Goal: Task Accomplishment & Management: Manage account settings

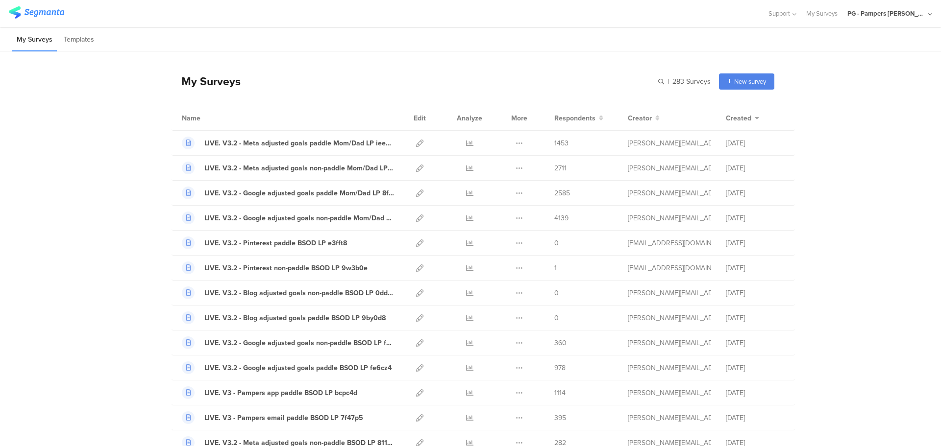
click at [888, 5] on div "PG - Pampers Lumi Janrain" at bounding box center [889, 13] width 85 height 27
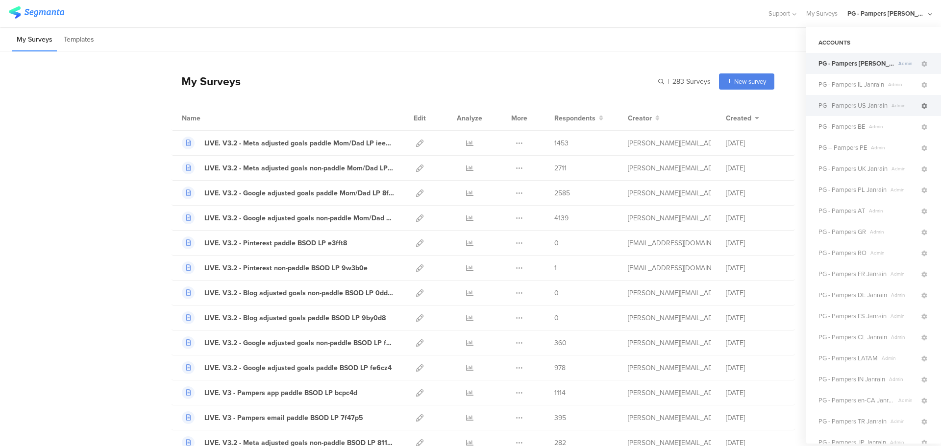
click at [921, 106] on icon at bounding box center [924, 106] width 6 height 6
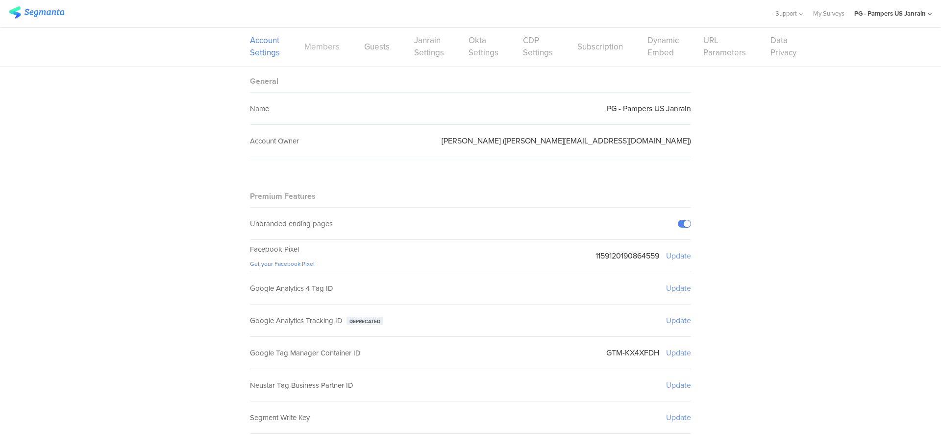
click at [313, 50] on link "Members" at bounding box center [321, 47] width 35 height 12
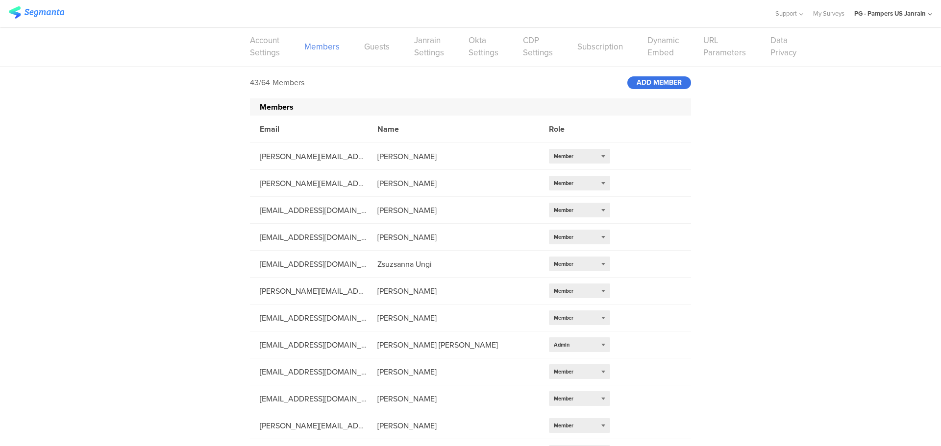
click at [645, 83] on div "ADD MEMBER" at bounding box center [659, 82] width 64 height 13
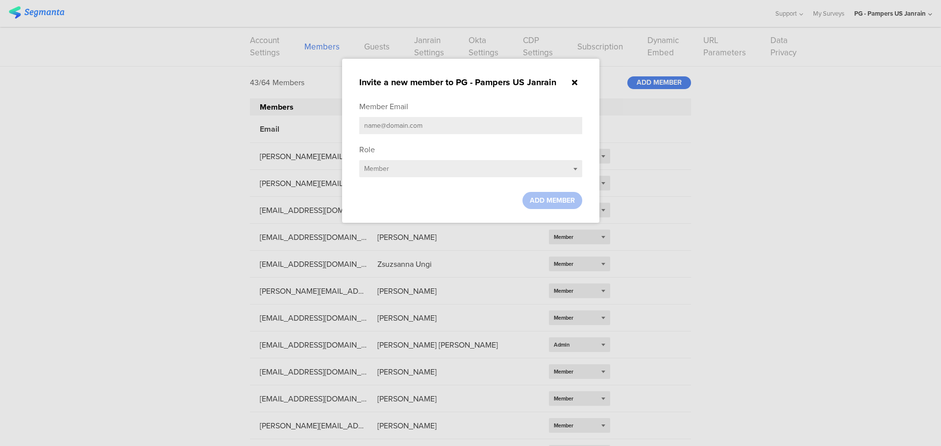
click at [430, 128] on input "text" at bounding box center [470, 125] width 223 height 17
paste input "klunk.ta@pg.com"
type input "klunk.ta@pg.com"
click at [429, 146] on div "Role Select role... Member" at bounding box center [470, 163] width 223 height 38
click at [575, 201] on div "ADD MEMBER" at bounding box center [552, 200] width 60 height 17
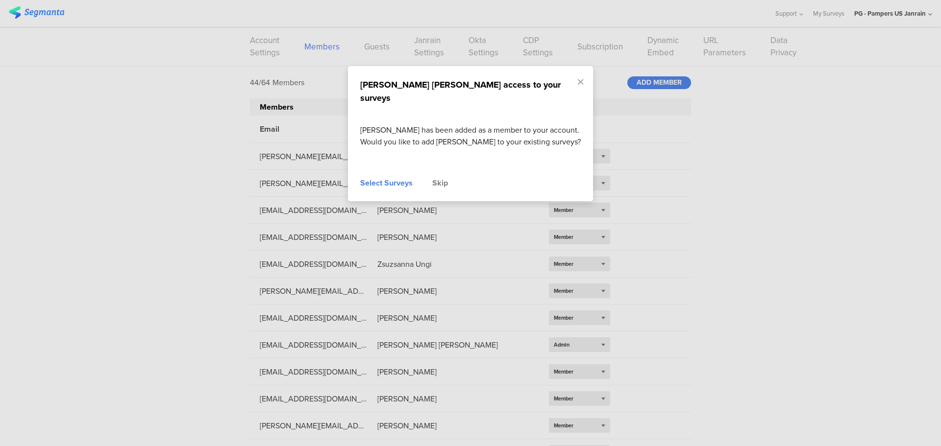
click at [396, 177] on div "Select Surveys" at bounding box center [386, 183] width 52 height 12
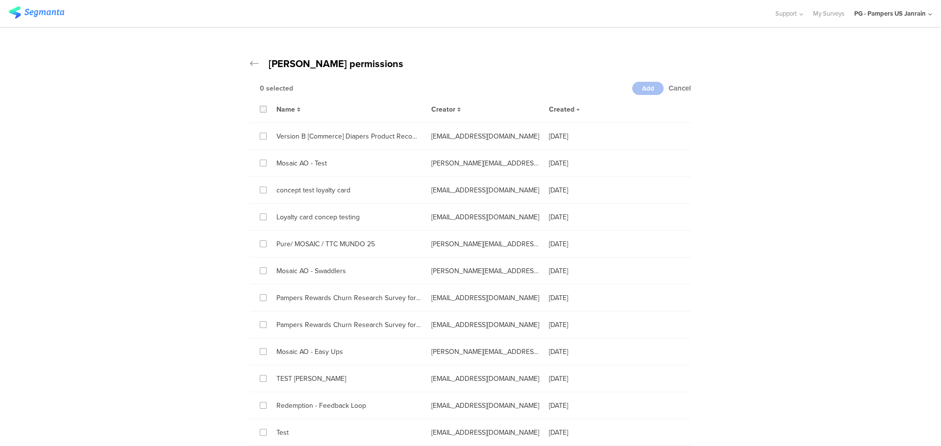
click at [261, 106] on icon at bounding box center [263, 109] width 4 height 7
click at [0, 0] on input "checkbox" at bounding box center [0, 0] width 0 height 0
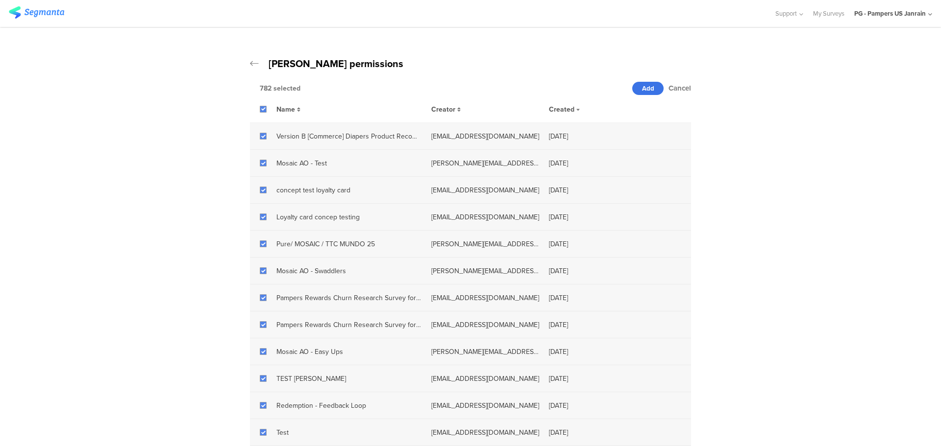
click at [642, 91] on span "Add" at bounding box center [648, 88] width 12 height 9
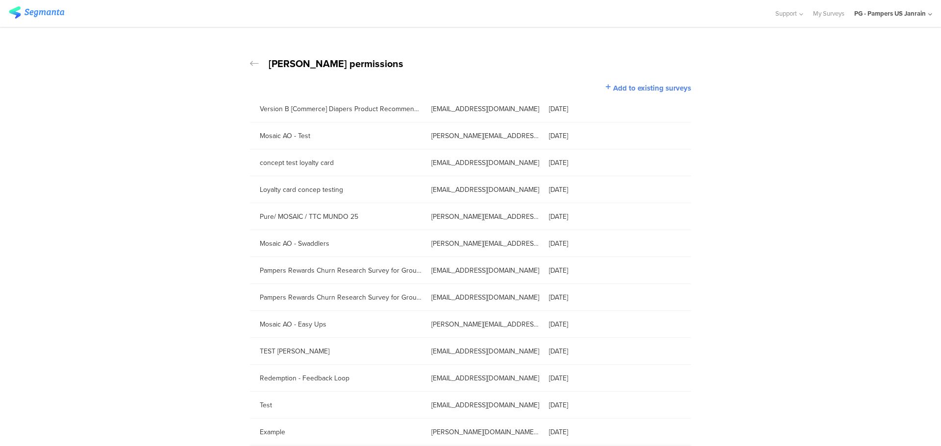
click at [250, 60] on icon at bounding box center [254, 64] width 9 height 10
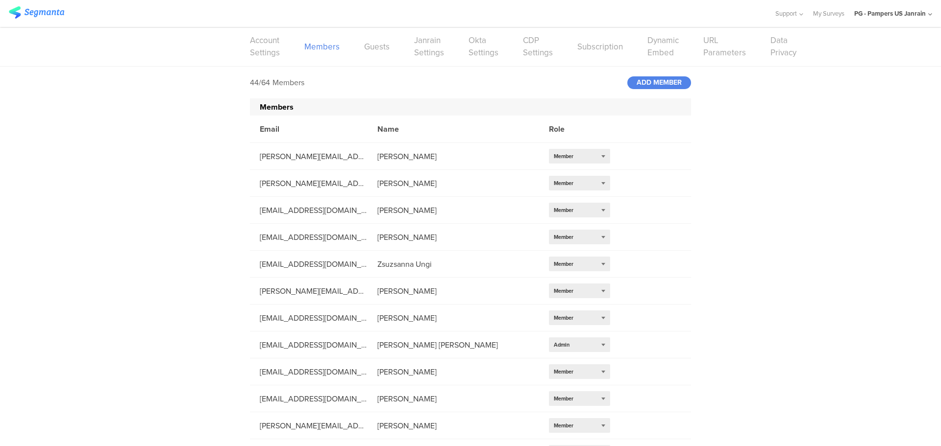
scroll to position [883, 0]
